Goal: Transaction & Acquisition: Purchase product/service

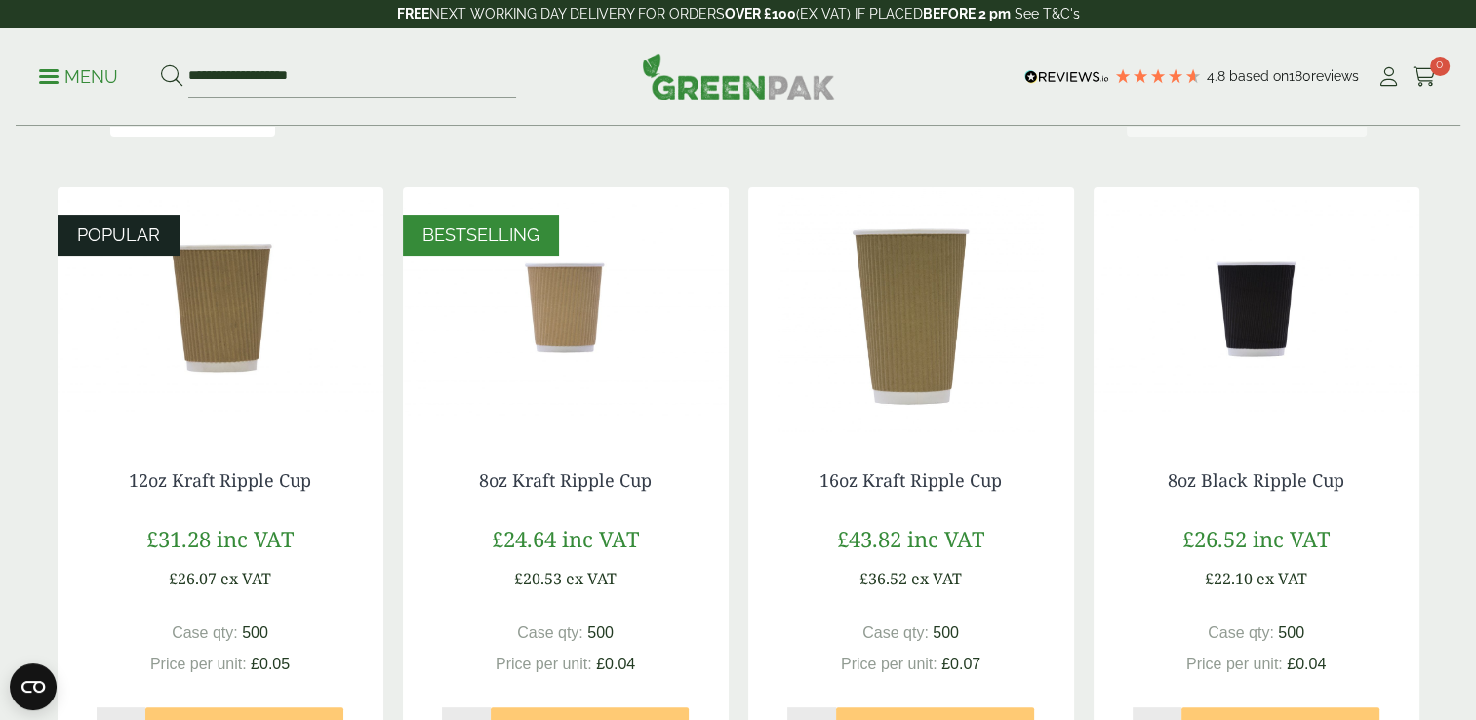
scroll to position [355, 0]
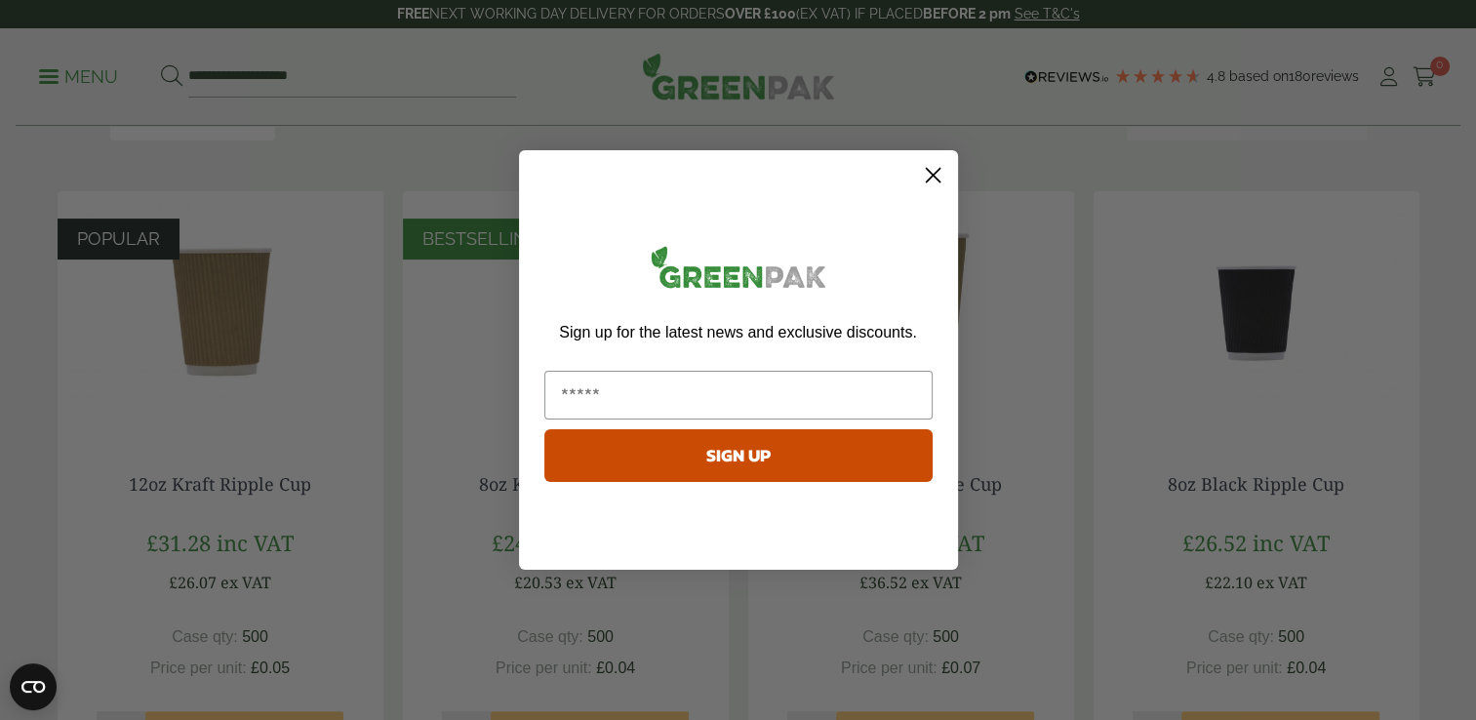
click at [935, 174] on circle "Close dialog" at bounding box center [932, 175] width 32 height 32
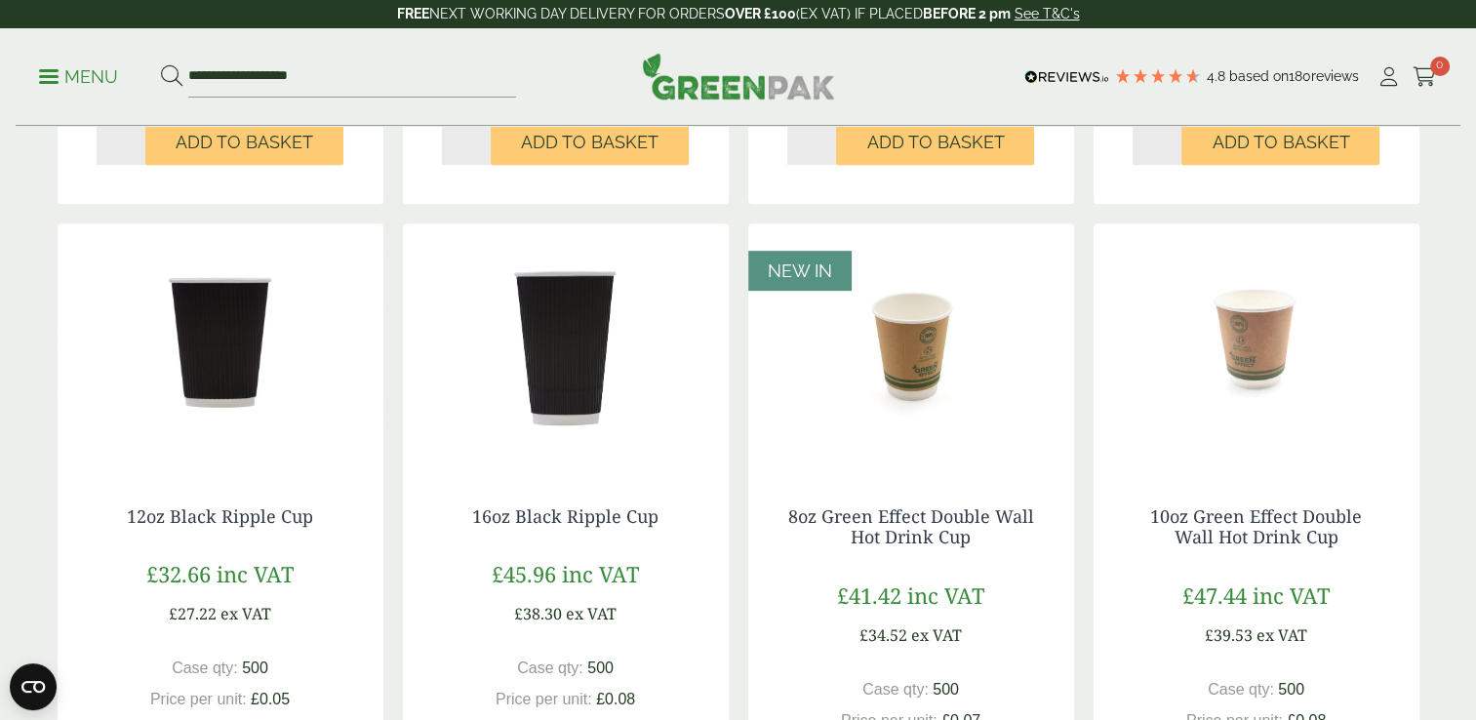
scroll to position [952, 0]
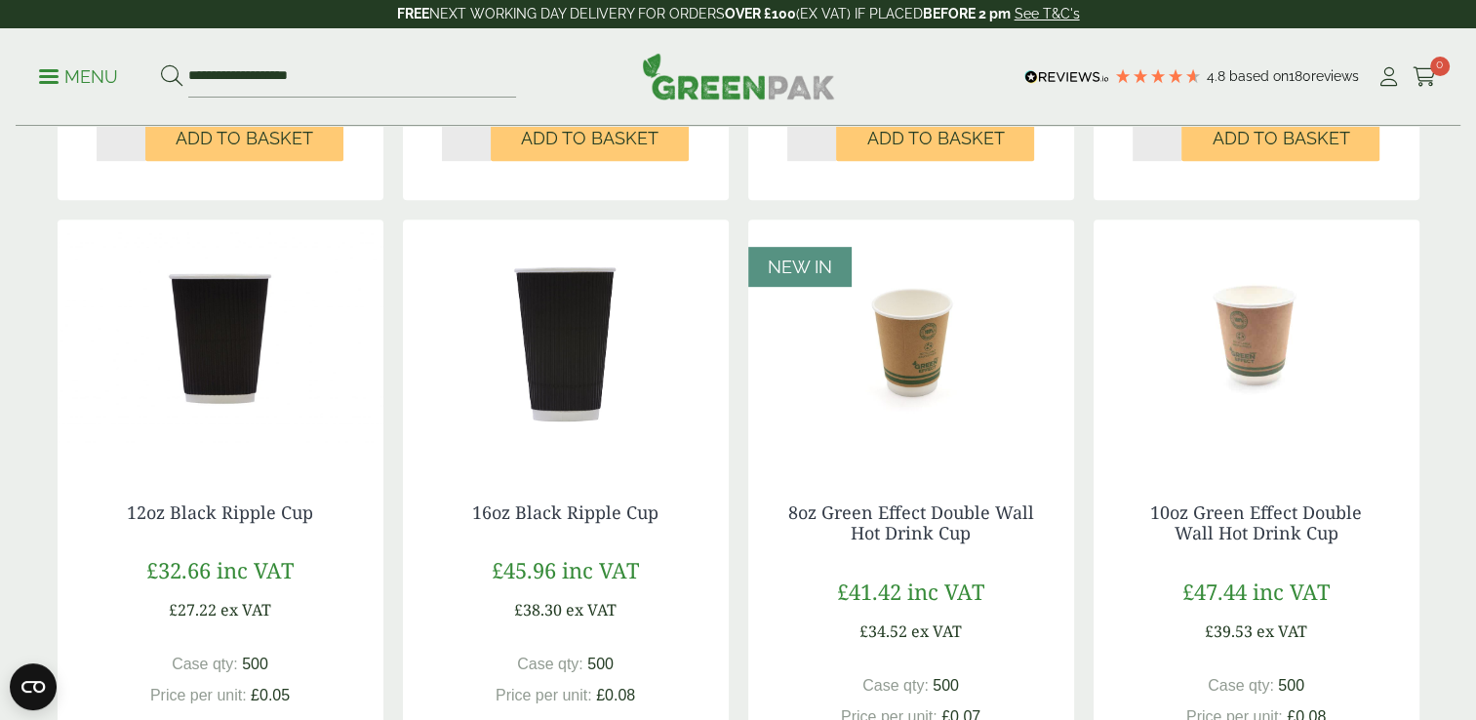
click at [562, 393] on img at bounding box center [566, 341] width 326 height 244
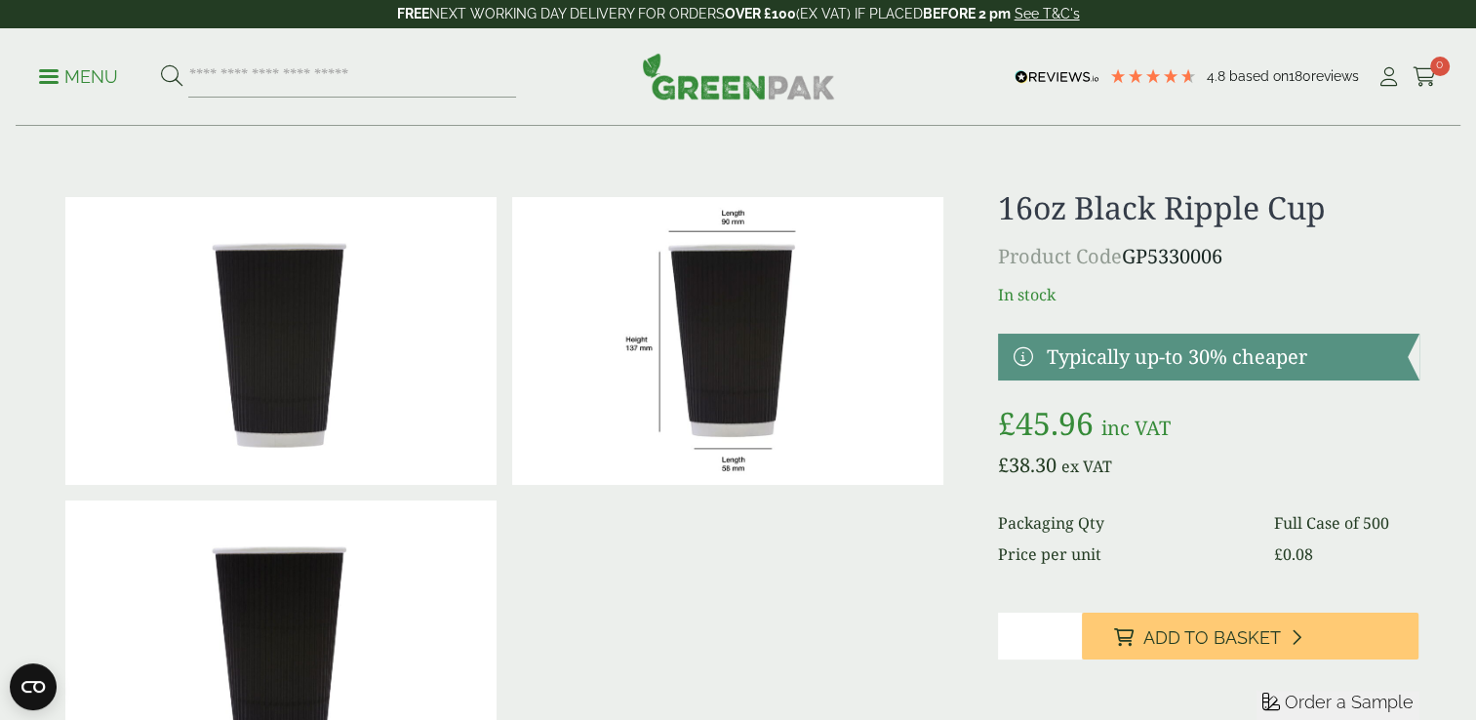
click at [52, 72] on p "Menu" at bounding box center [78, 76] width 79 height 23
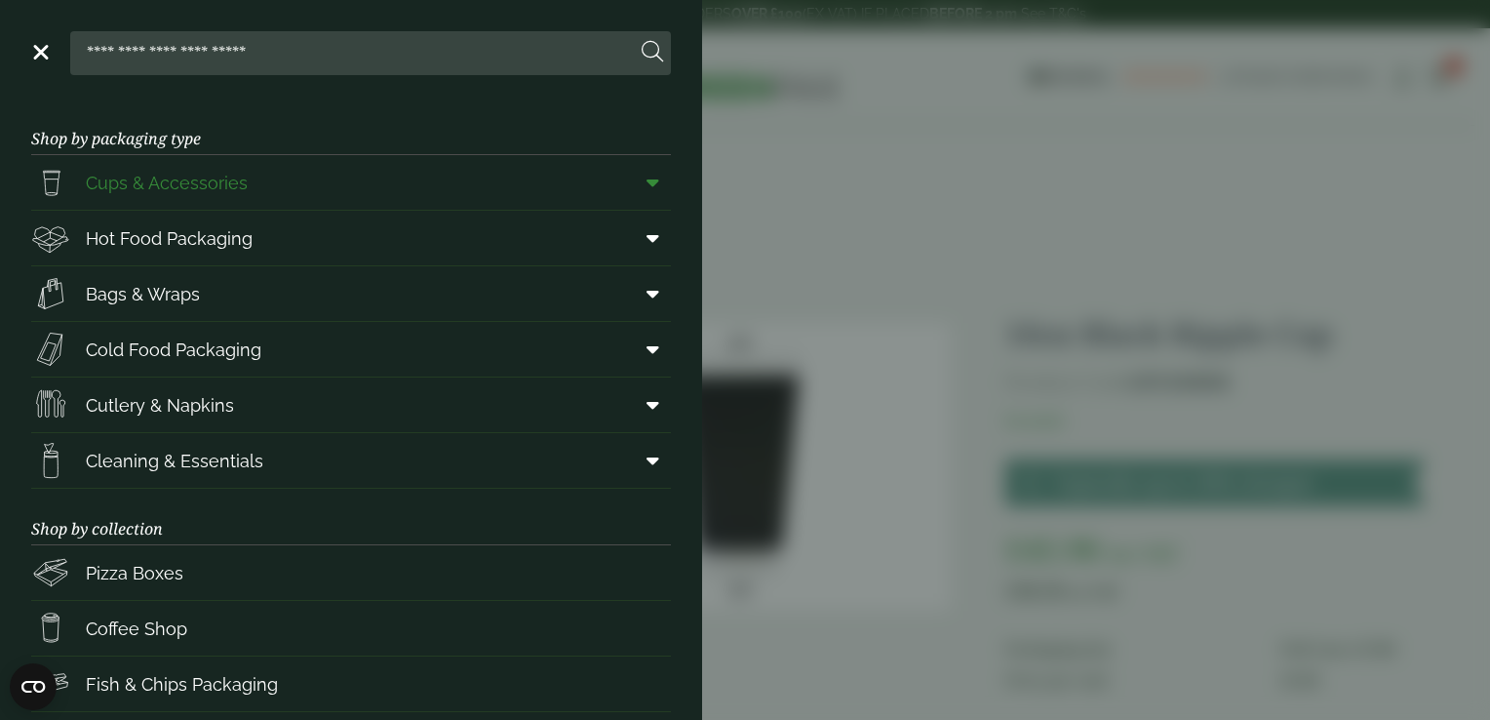
click at [647, 182] on icon at bounding box center [653, 183] width 13 height 20
